Goal: Information Seeking & Learning: Learn about a topic

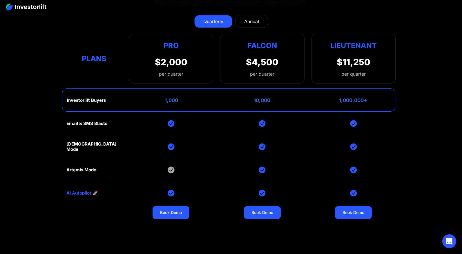
scroll to position [2418, 0]
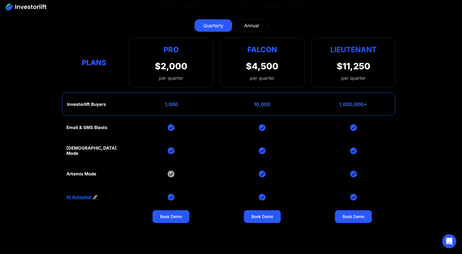
click at [251, 28] on div "Annual" at bounding box center [251, 25] width 15 height 7
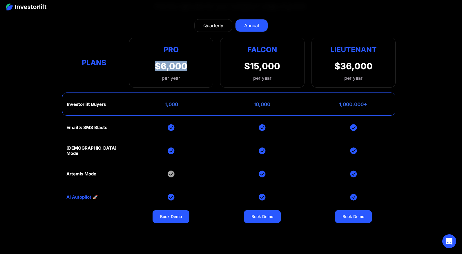
drag, startPoint x: 194, startPoint y: 68, endPoint x: 156, endPoint y: 66, distance: 38.6
click at [156, 66] on div "Pro $6,000 per year Pro Falcon Ltnt. Users 3 10 Unltd Buyer Limit 100k 500k Unl…" at bounding box center [171, 63] width 84 height 50
click at [156, 66] on div "$6,000" at bounding box center [171, 66] width 32 height 10
drag, startPoint x: 164, startPoint y: 104, endPoint x: 185, endPoint y: 104, distance: 21.2
click at [185, 104] on div "Investorlift Buyers 1,000 10,000 1,000,000+" at bounding box center [228, 103] width 333 height 23
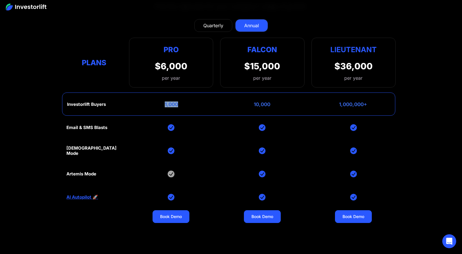
click at [185, 104] on div "Investorlift Buyers 1,000 10,000 1,000,000+" at bounding box center [228, 103] width 333 height 23
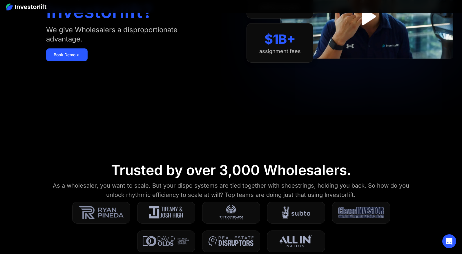
scroll to position [0, 0]
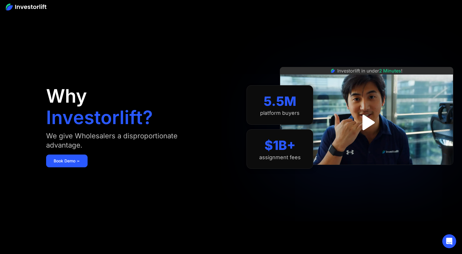
click at [35, 8] on img at bounding box center [26, 6] width 41 height 7
